Goal: Task Accomplishment & Management: Use online tool/utility

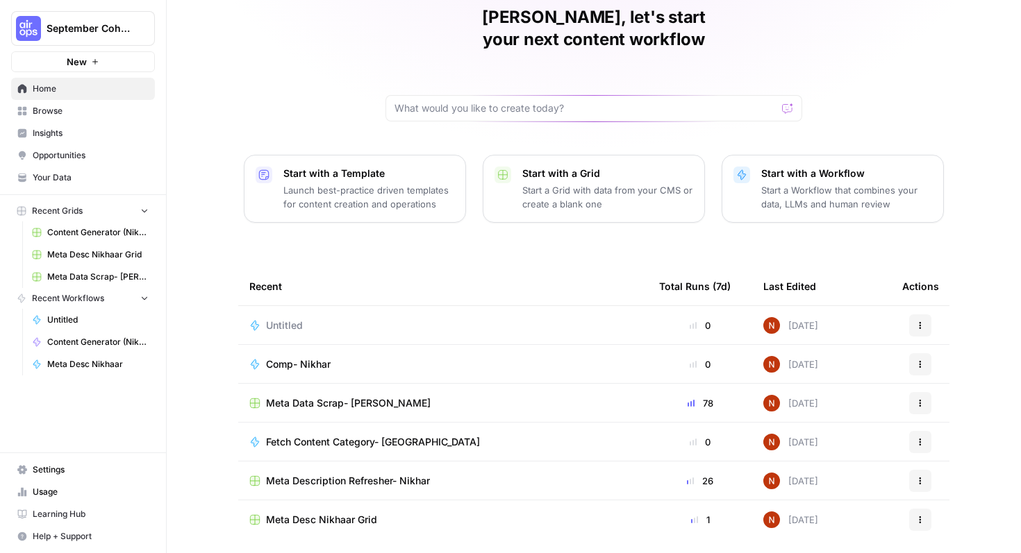
scroll to position [62, 0]
click at [472, 356] on div "Comp- Nikhar" at bounding box center [442, 363] width 387 height 14
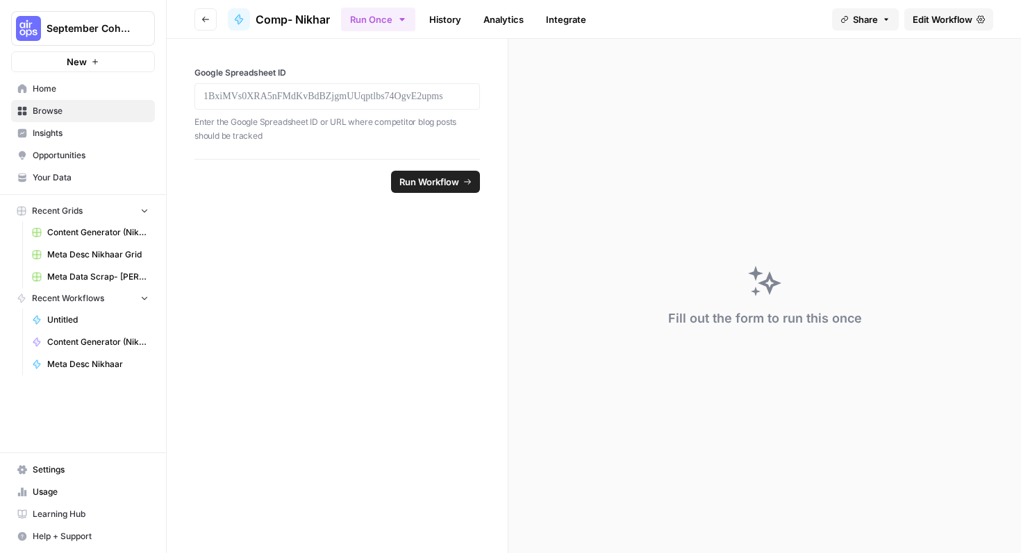
click at [363, 103] on div at bounding box center [336, 96] width 285 height 26
click at [360, 96] on p at bounding box center [336, 97] width 267 height 14
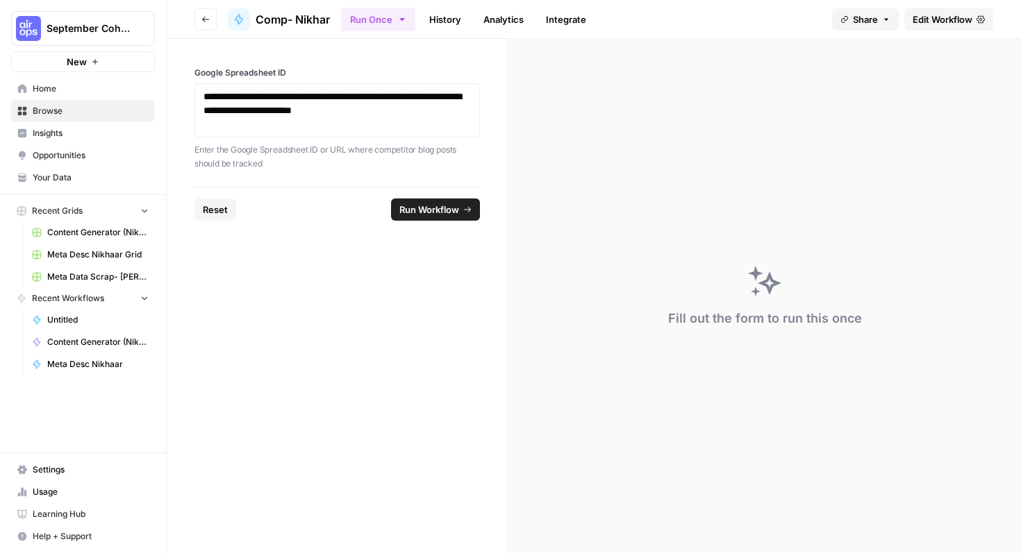
click at [438, 199] on button "Run Workflow" at bounding box center [435, 210] width 89 height 22
click at [939, 21] on span "Edit Workflow" at bounding box center [942, 19] width 60 height 14
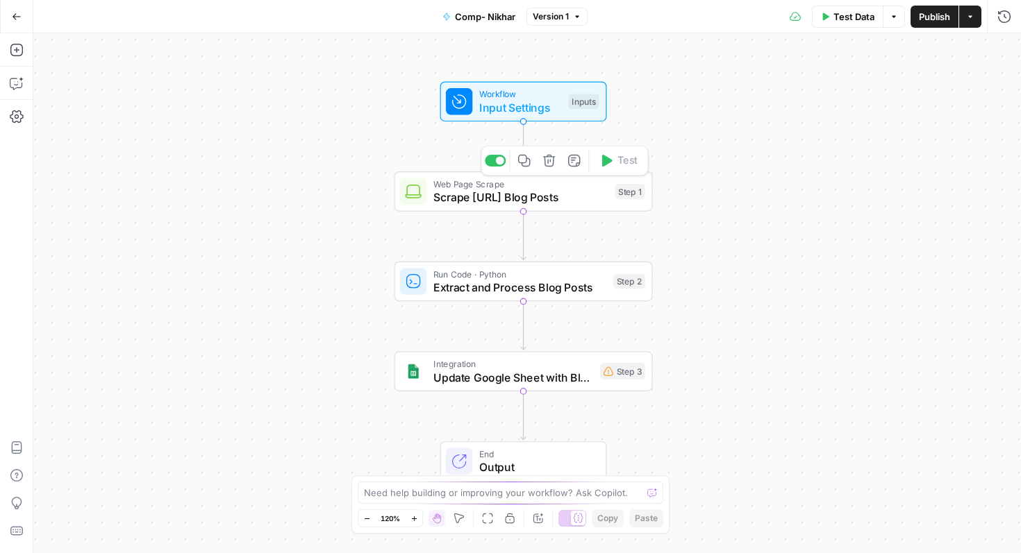
click at [572, 198] on span "Scrape [URL] Blog Posts" at bounding box center [520, 197] width 175 height 17
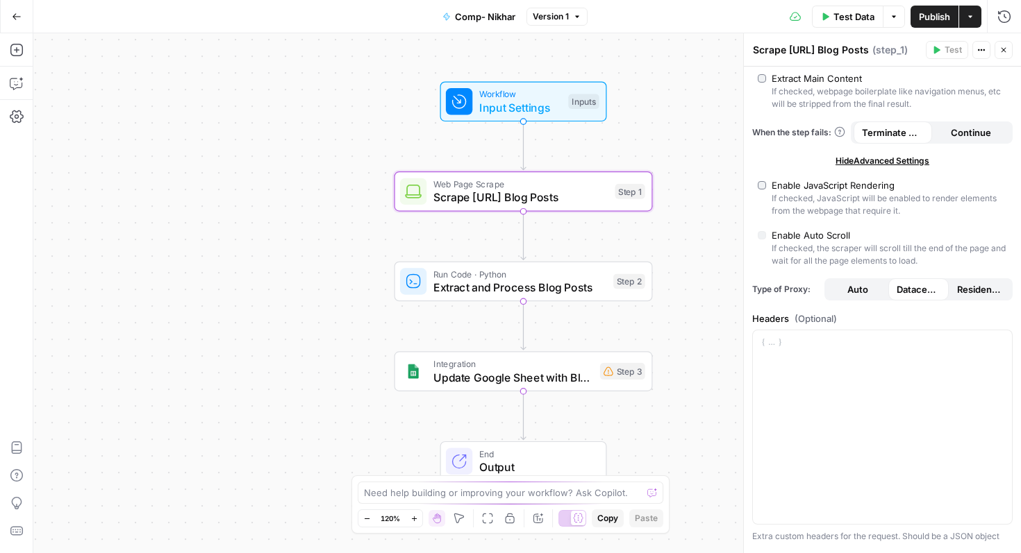
scroll to position [174, 0]
click at [574, 296] on div "Run Code · Python Extract and Process Blog Posts Step 2 Copy step Delete step A…" at bounding box center [523, 282] width 258 height 40
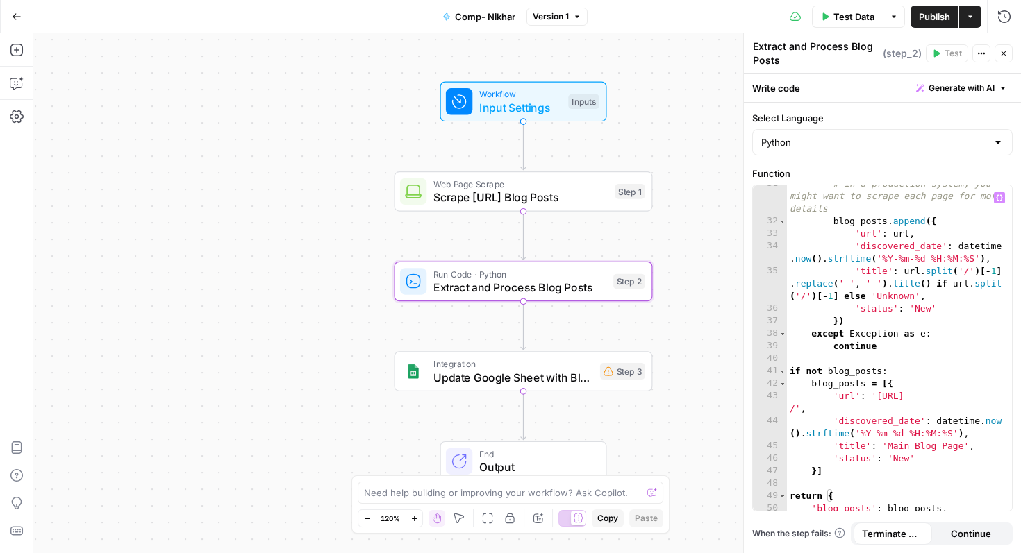
scroll to position [498, 0]
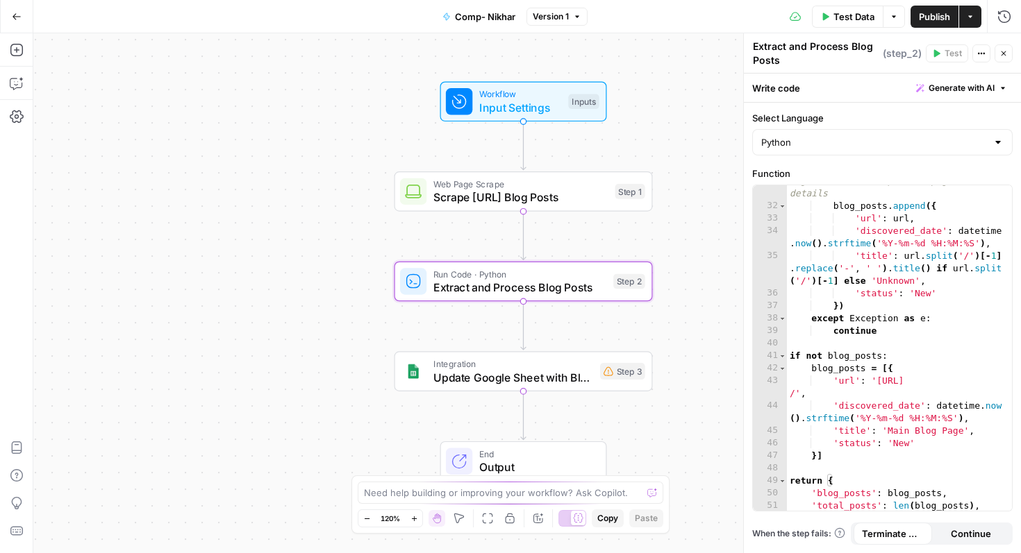
click at [556, 383] on span "Update Google Sheet with Blog Posts" at bounding box center [513, 377] width 160 height 17
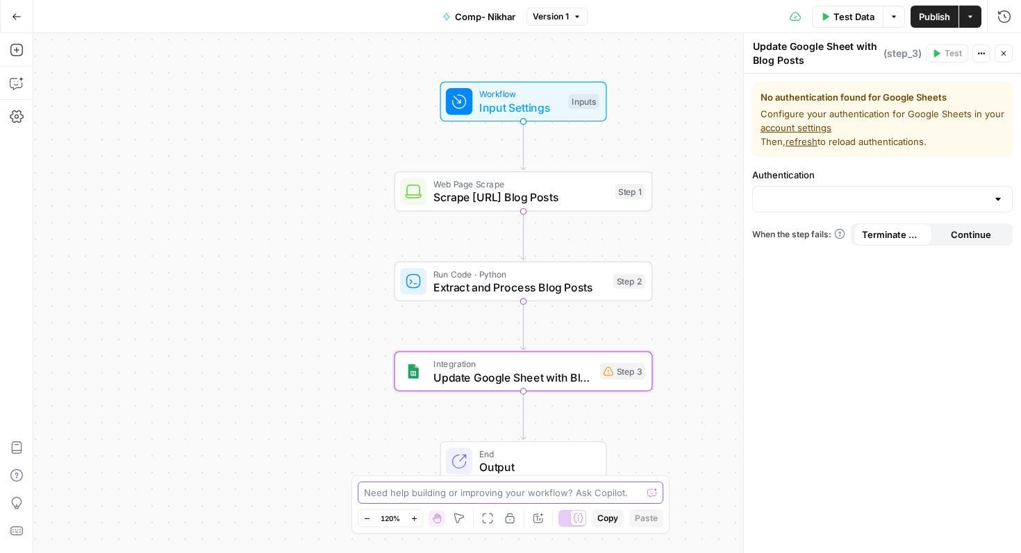
click at [495, 497] on textarea at bounding box center [503, 493] width 278 height 14
click at [985, 197] on input "Authentication" at bounding box center [874, 199] width 226 height 14
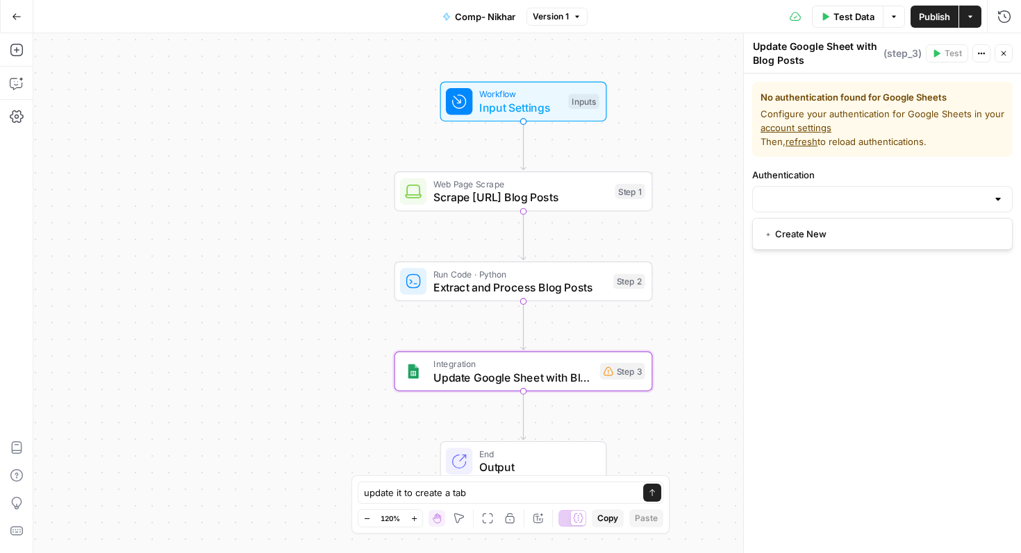
click at [1002, 201] on div at bounding box center [997, 199] width 11 height 14
click at [826, 232] on span "﹢ Create New" at bounding box center [879, 234] width 231 height 14
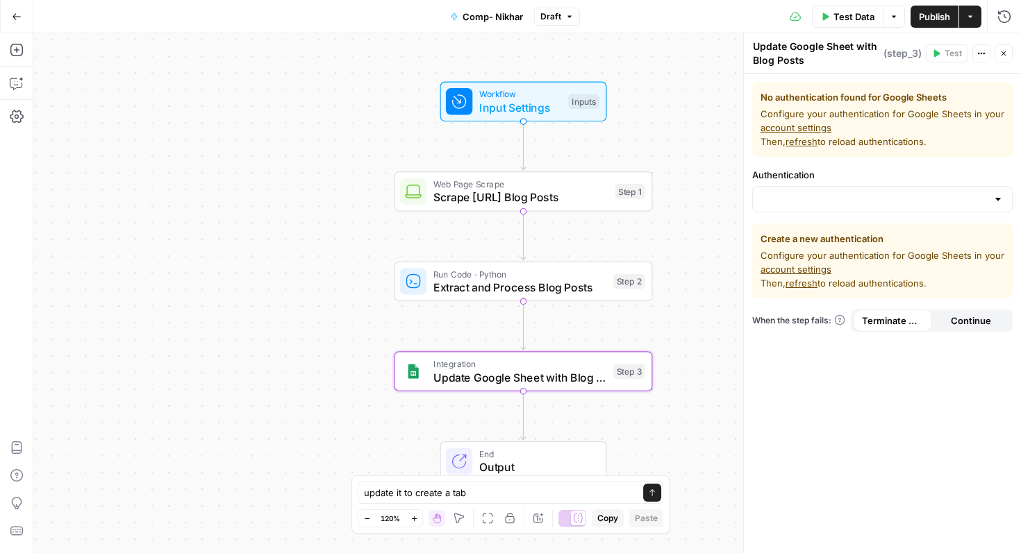
click at [813, 271] on link "account settings" at bounding box center [795, 269] width 71 height 11
click at [501, 487] on textarea "update it to create a tab" at bounding box center [496, 493] width 265 height 14
type textarea "update it so it does not add to google sheet, but sends a table"
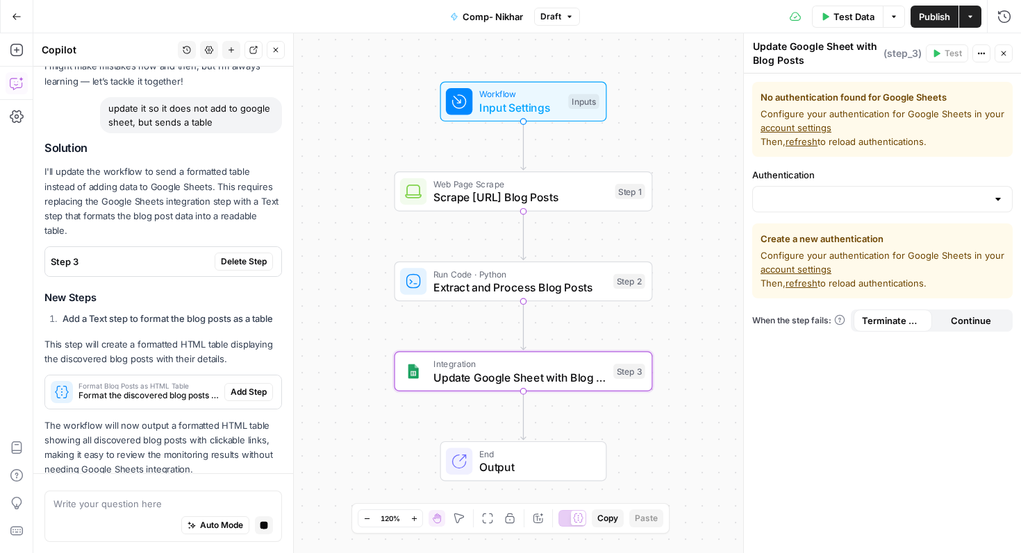
scroll to position [126, 0]
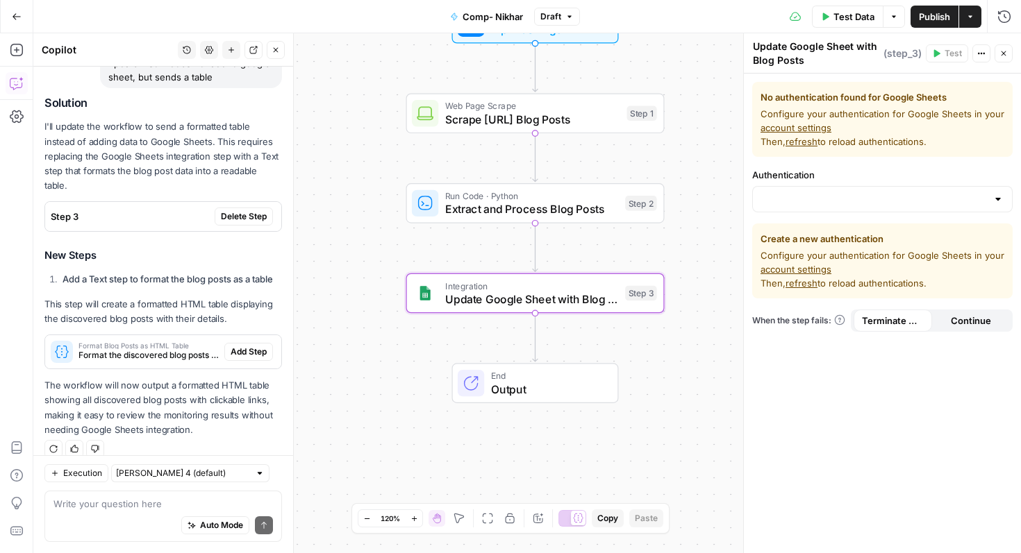
click at [251, 210] on span "Delete Step" at bounding box center [244, 216] width 46 height 12
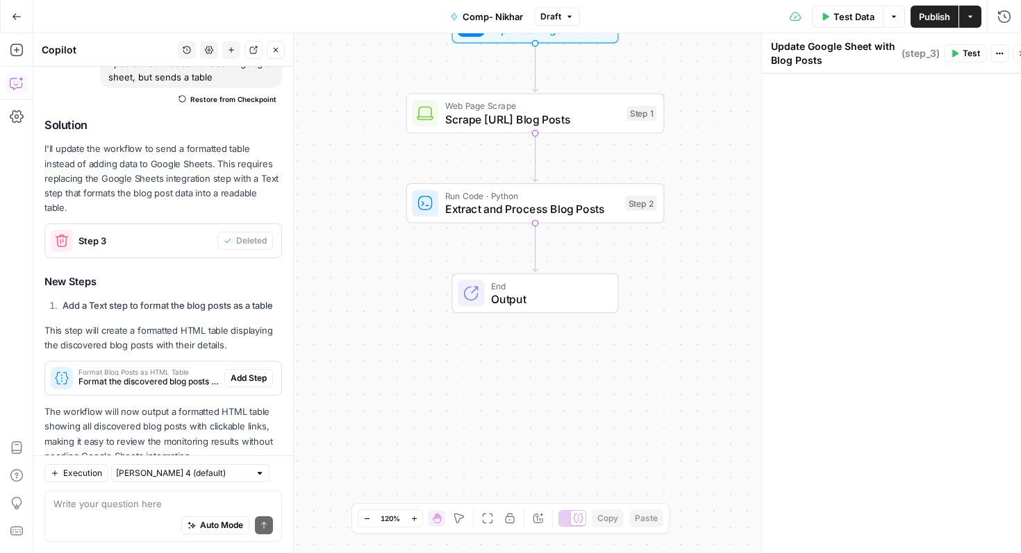
scroll to position [152, 0]
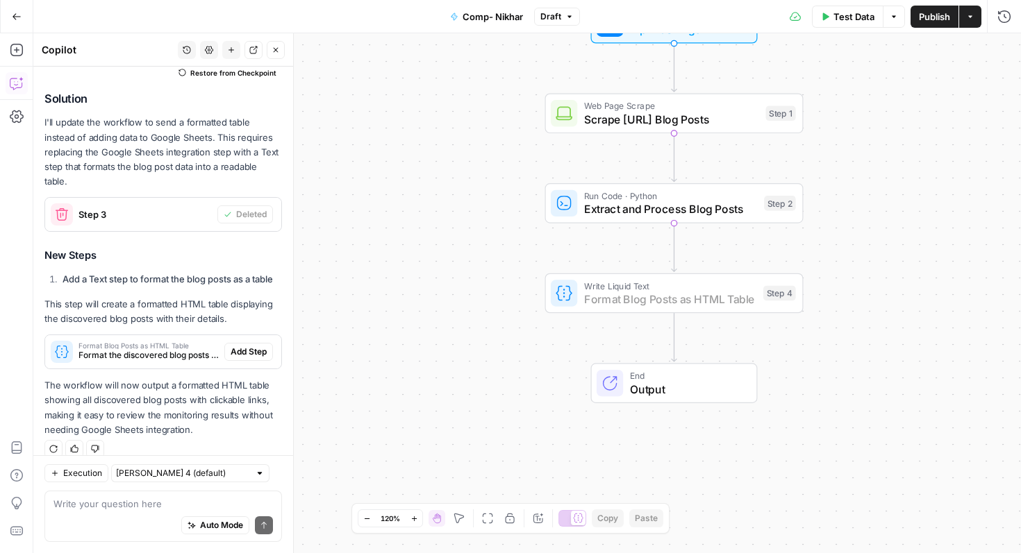
click at [256, 346] on span "Add Step" at bounding box center [249, 352] width 36 height 12
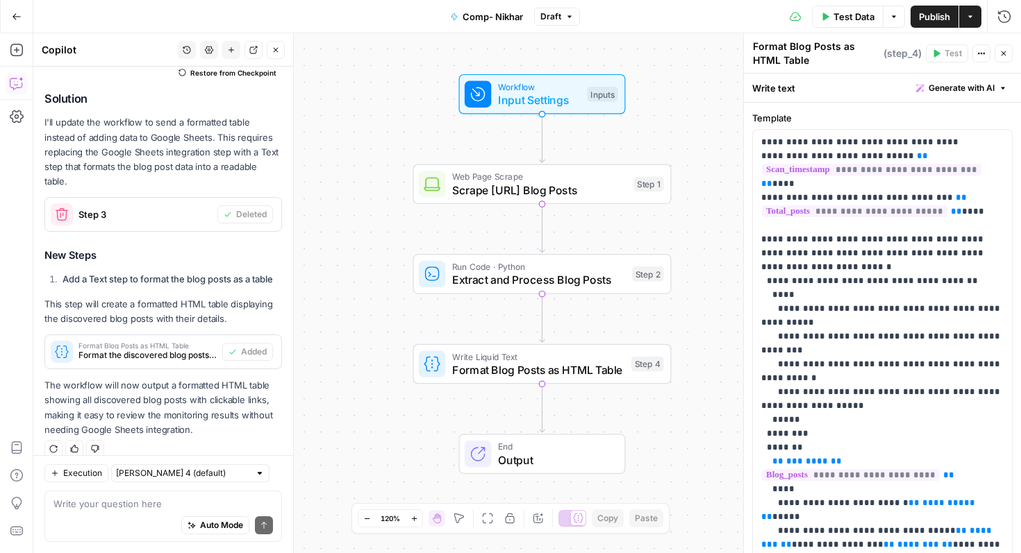
click at [844, 17] on span "Test Data" at bounding box center [853, 17] width 41 height 14
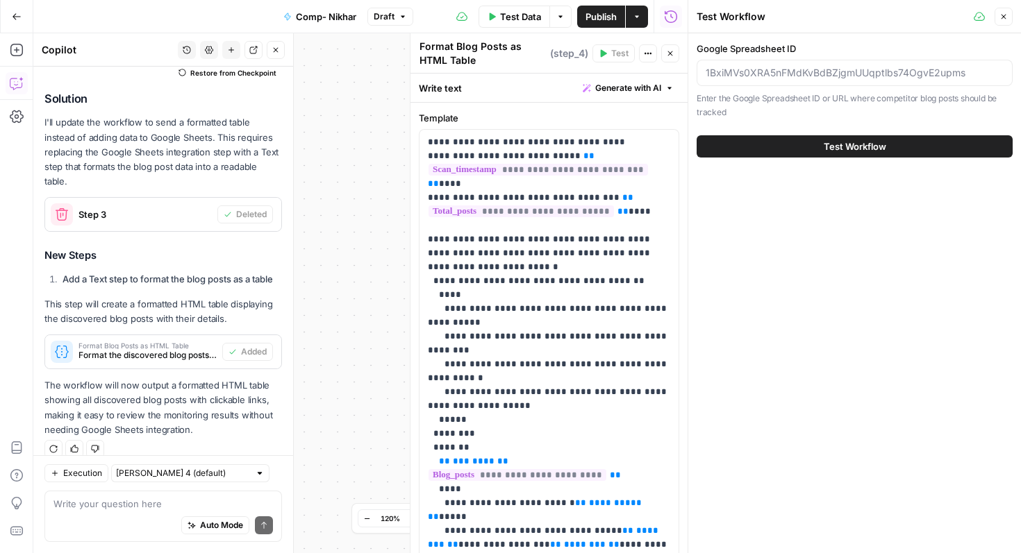
click at [1001, 19] on icon "button" at bounding box center [1003, 16] width 8 height 8
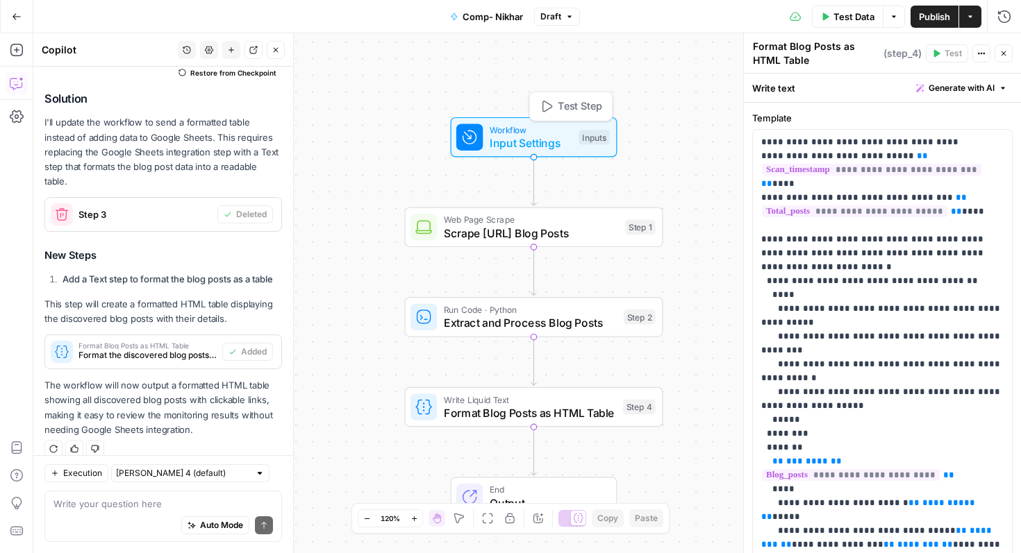
click at [540, 145] on span "Input Settings" at bounding box center [531, 143] width 83 height 17
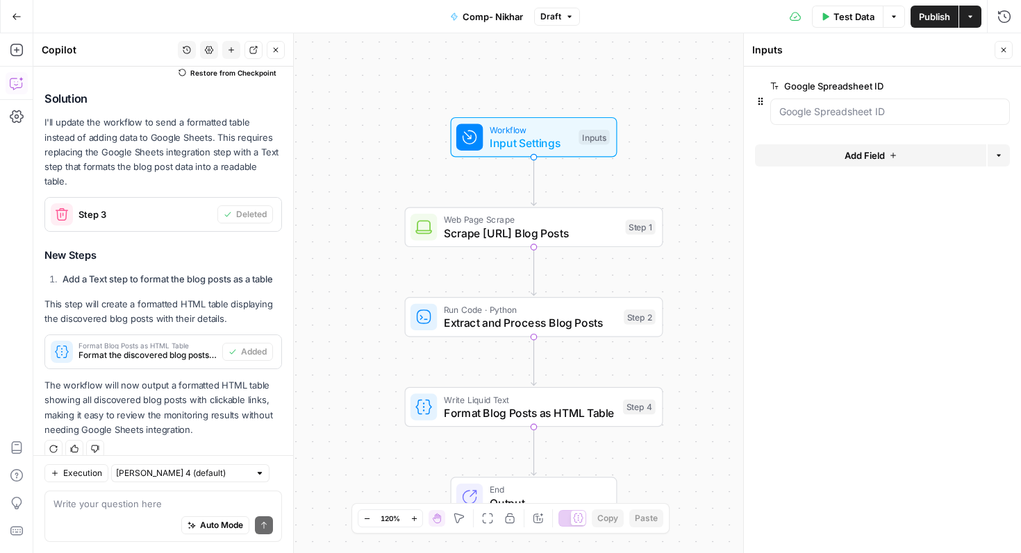
click at [124, 496] on div "Write your question here Auto Mode Send" at bounding box center [162, 516] width 237 height 51
type textarea "r"
type textarea "I"
type textarea "Remove the input step, we have not input"
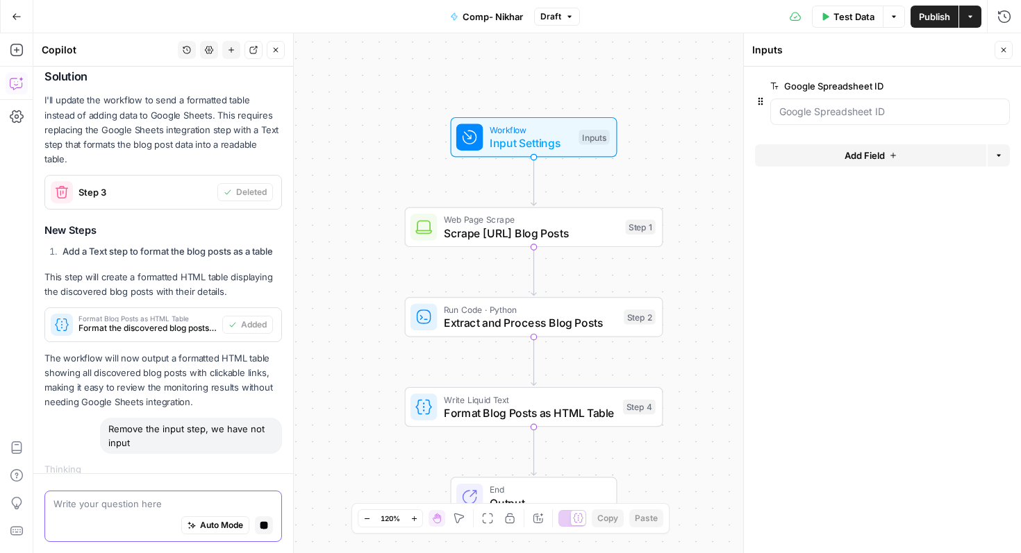
scroll to position [151, 0]
click at [846, 111] on ID "Google Spreadsheet ID" at bounding box center [890, 112] width 222 height 14
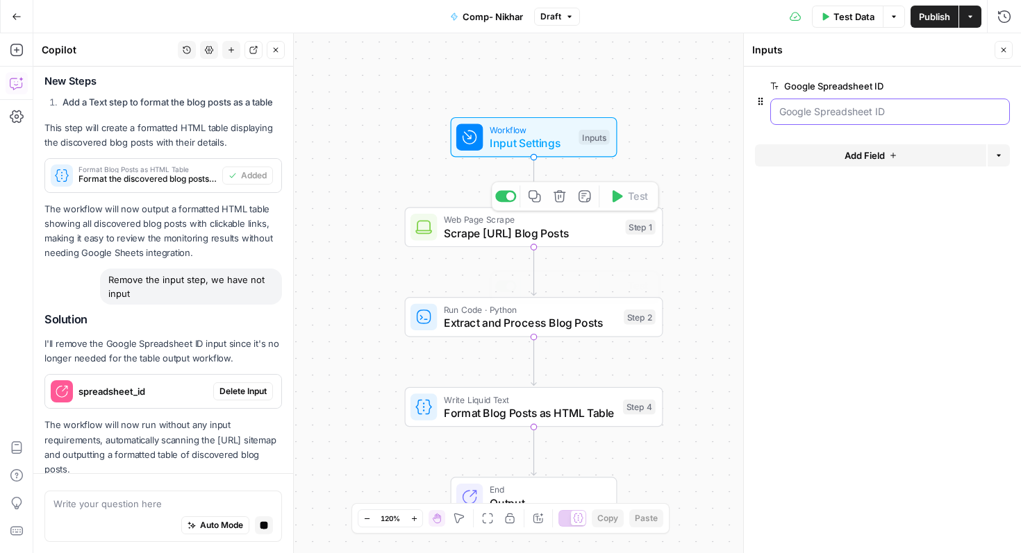
scroll to position [369, 0]
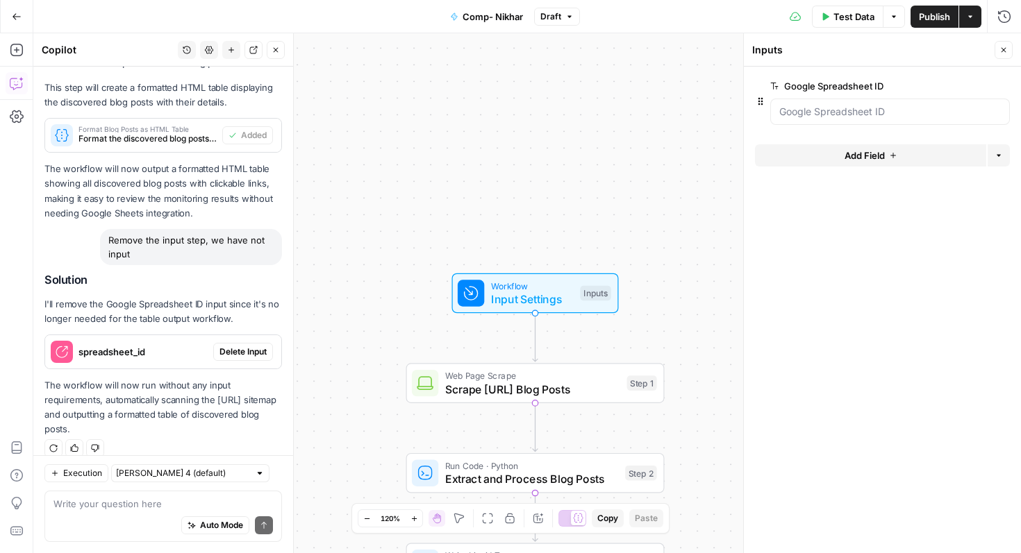
click at [246, 346] on span "Delete Input" at bounding box center [242, 352] width 47 height 12
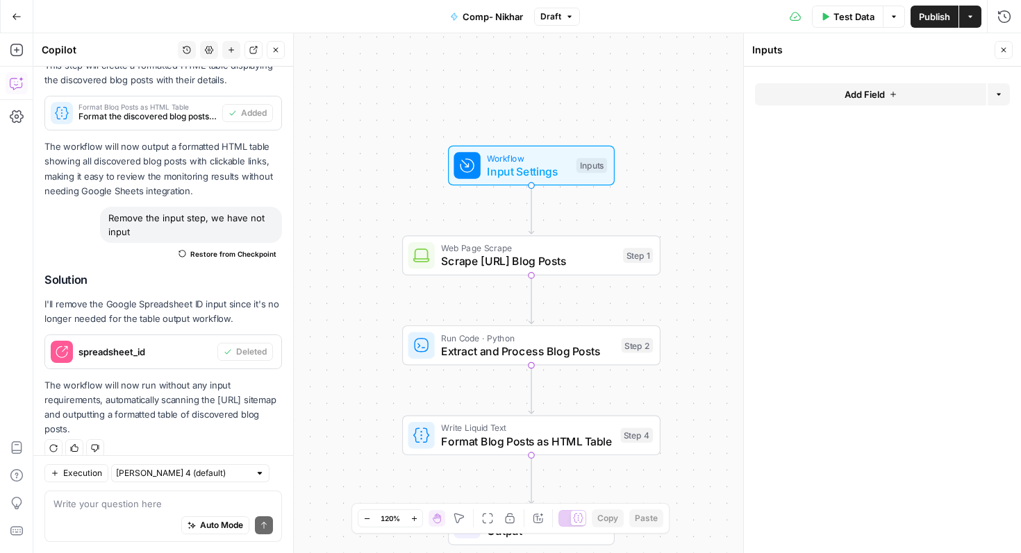
click at [841, 11] on span "Test Data" at bounding box center [853, 17] width 41 height 14
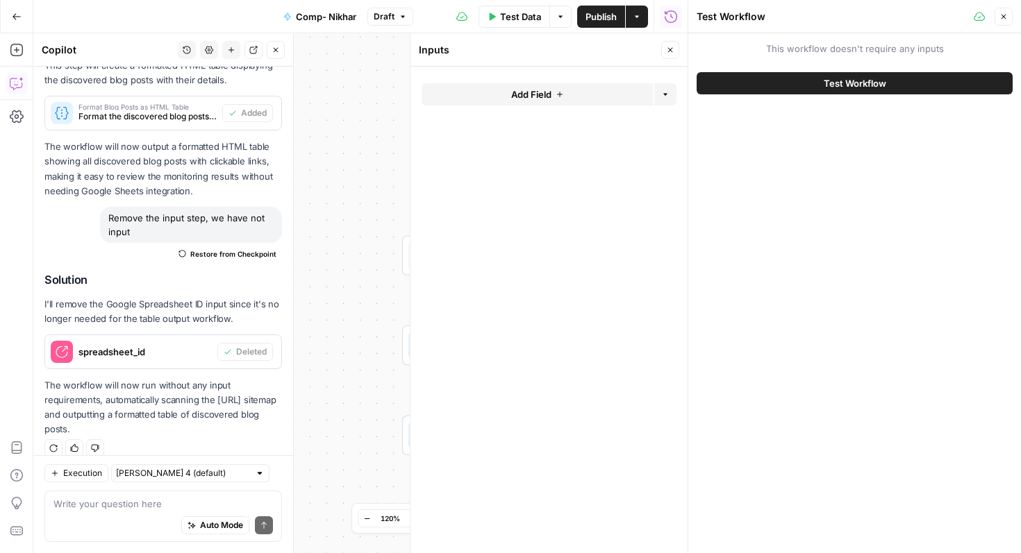
click at [754, 82] on button "Test Workflow" at bounding box center [855, 83] width 316 height 22
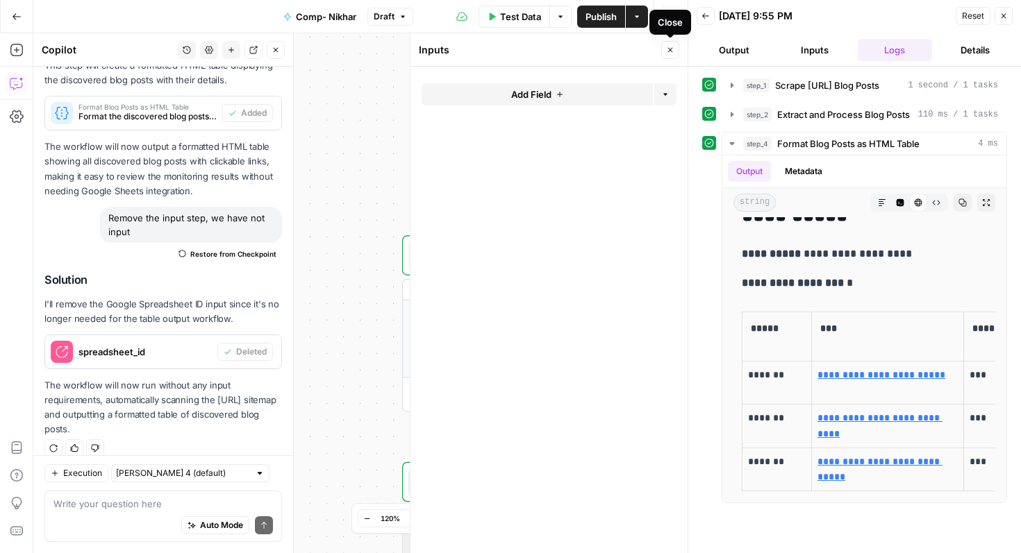
click at [672, 51] on icon "button" at bounding box center [670, 50] width 8 height 8
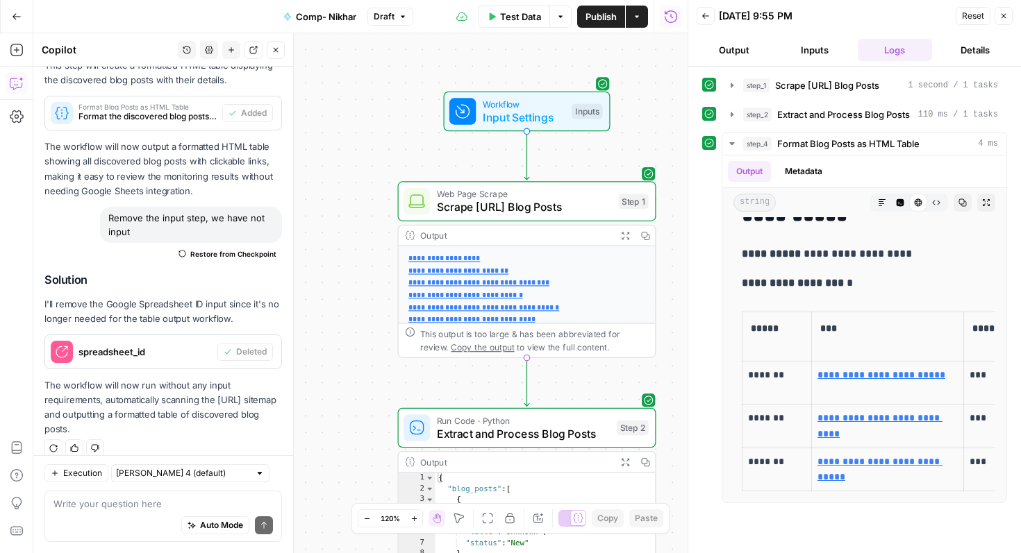
click at [565, 285] on p "**********" at bounding box center [526, 436] width 237 height 366
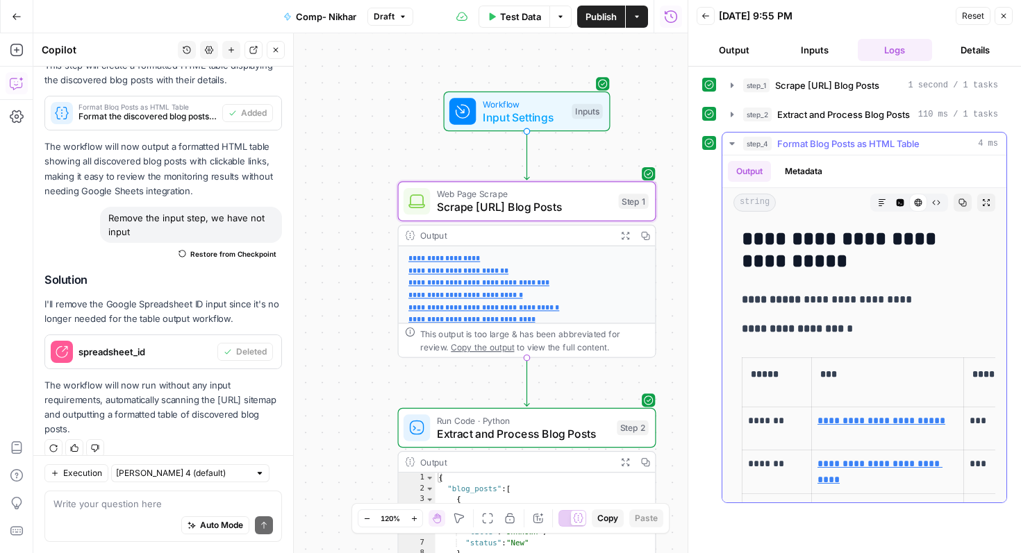
scroll to position [46, 0]
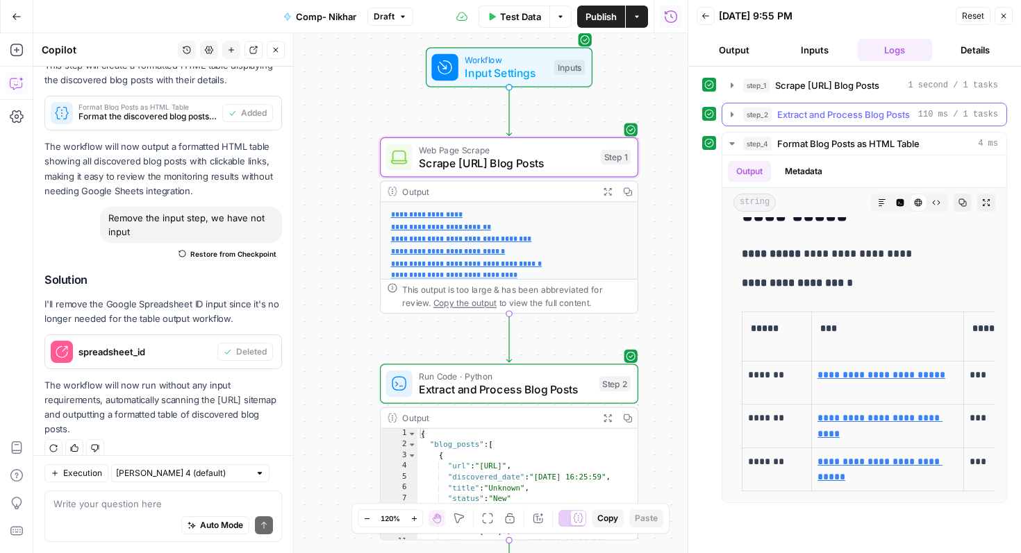
click at [821, 117] on span "Extract and Process Blog Posts" at bounding box center [843, 115] width 133 height 14
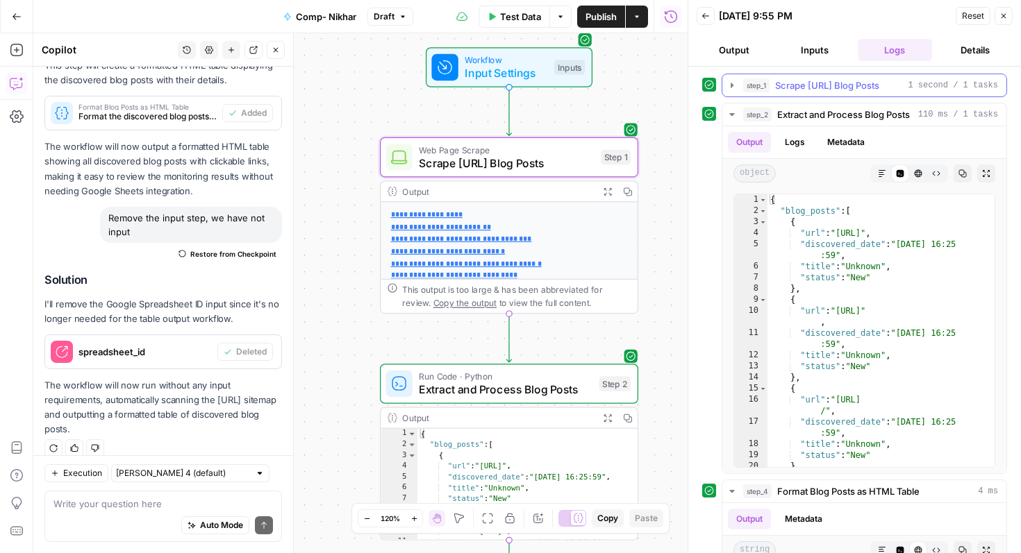
click at [824, 83] on span "Scrape [URL] Blog Posts" at bounding box center [827, 85] width 104 height 14
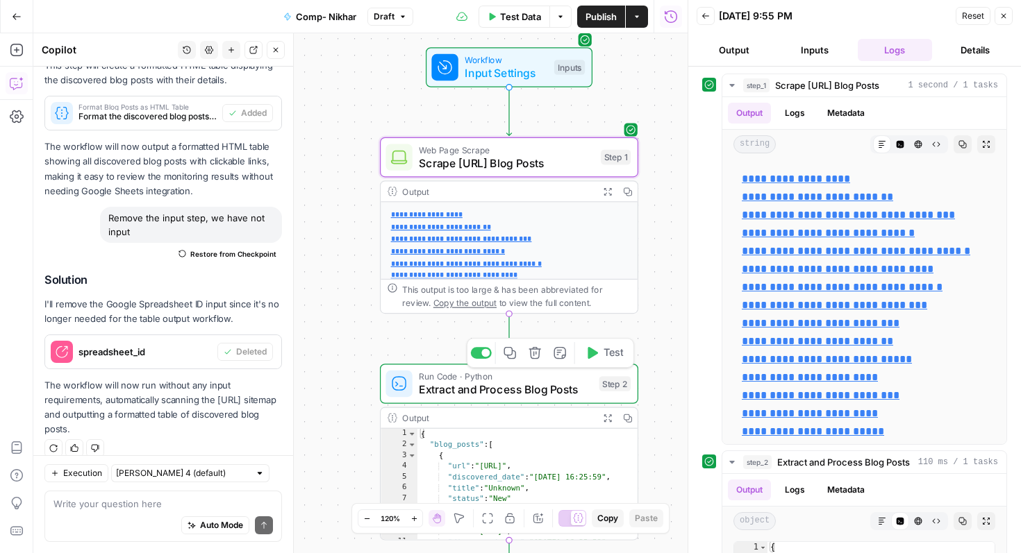
click at [516, 386] on span "Extract and Process Blog Posts" at bounding box center [506, 389] width 174 height 17
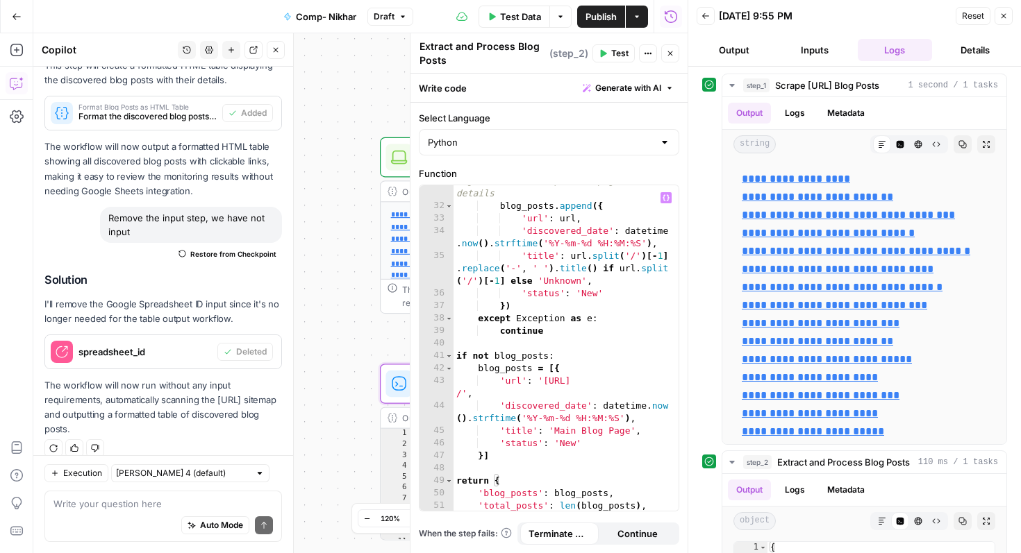
scroll to position [498, 0]
click at [88, 507] on textarea at bounding box center [162, 504] width 219 height 14
type textarea "can you explain what the python script is doing"
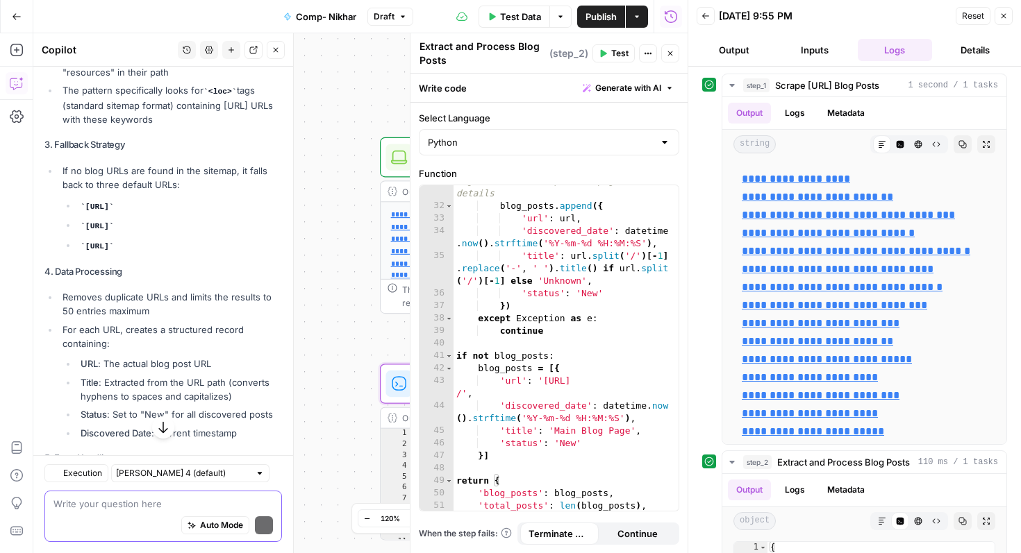
scroll to position [1026, 0]
click at [327, 221] on div "**********" at bounding box center [360, 293] width 654 height 520
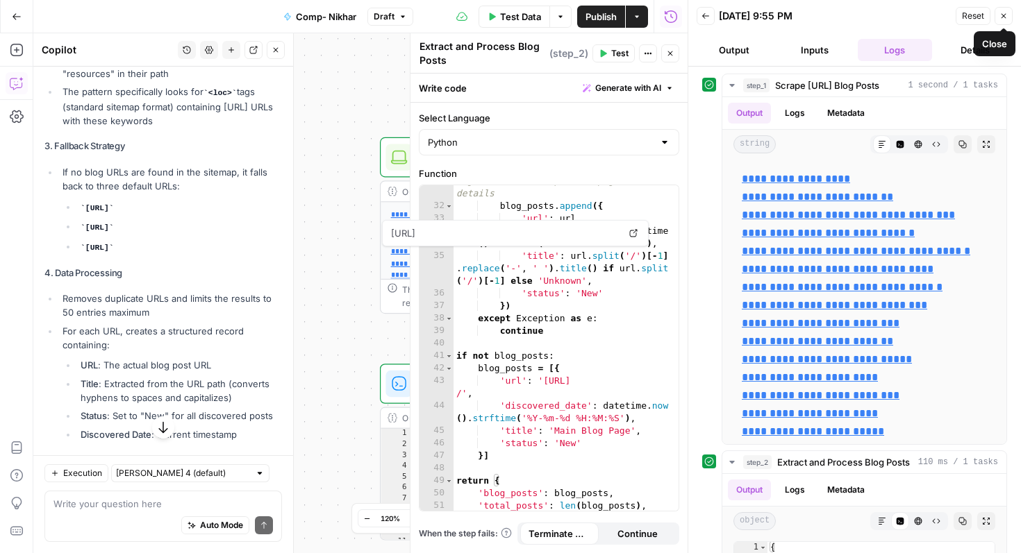
click at [998, 8] on button "Close" at bounding box center [1003, 16] width 18 height 18
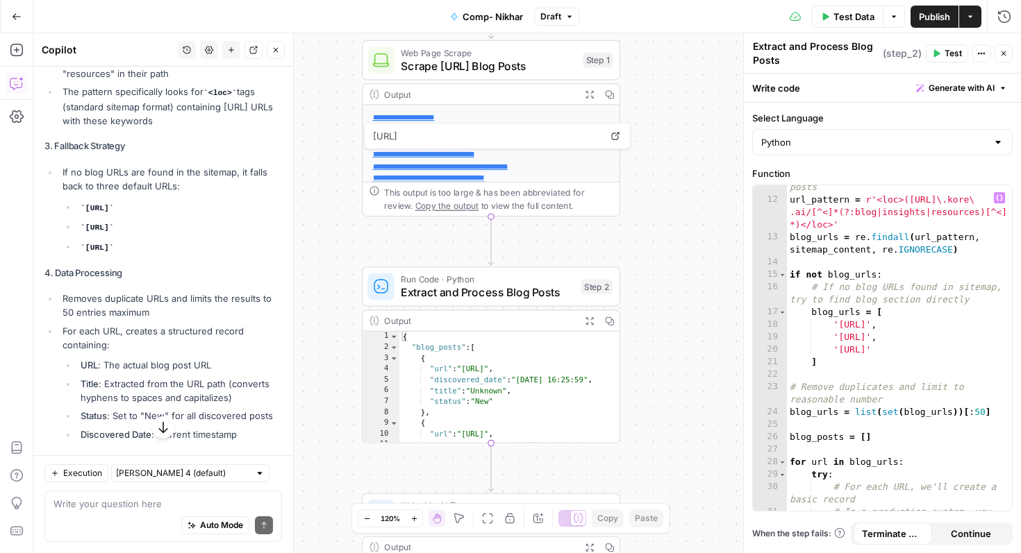
scroll to position [153, 0]
click at [148, 509] on textarea at bounding box center [162, 504] width 219 height 14
type textarea "ca"
